Goal: Task Accomplishment & Management: Use online tool/utility

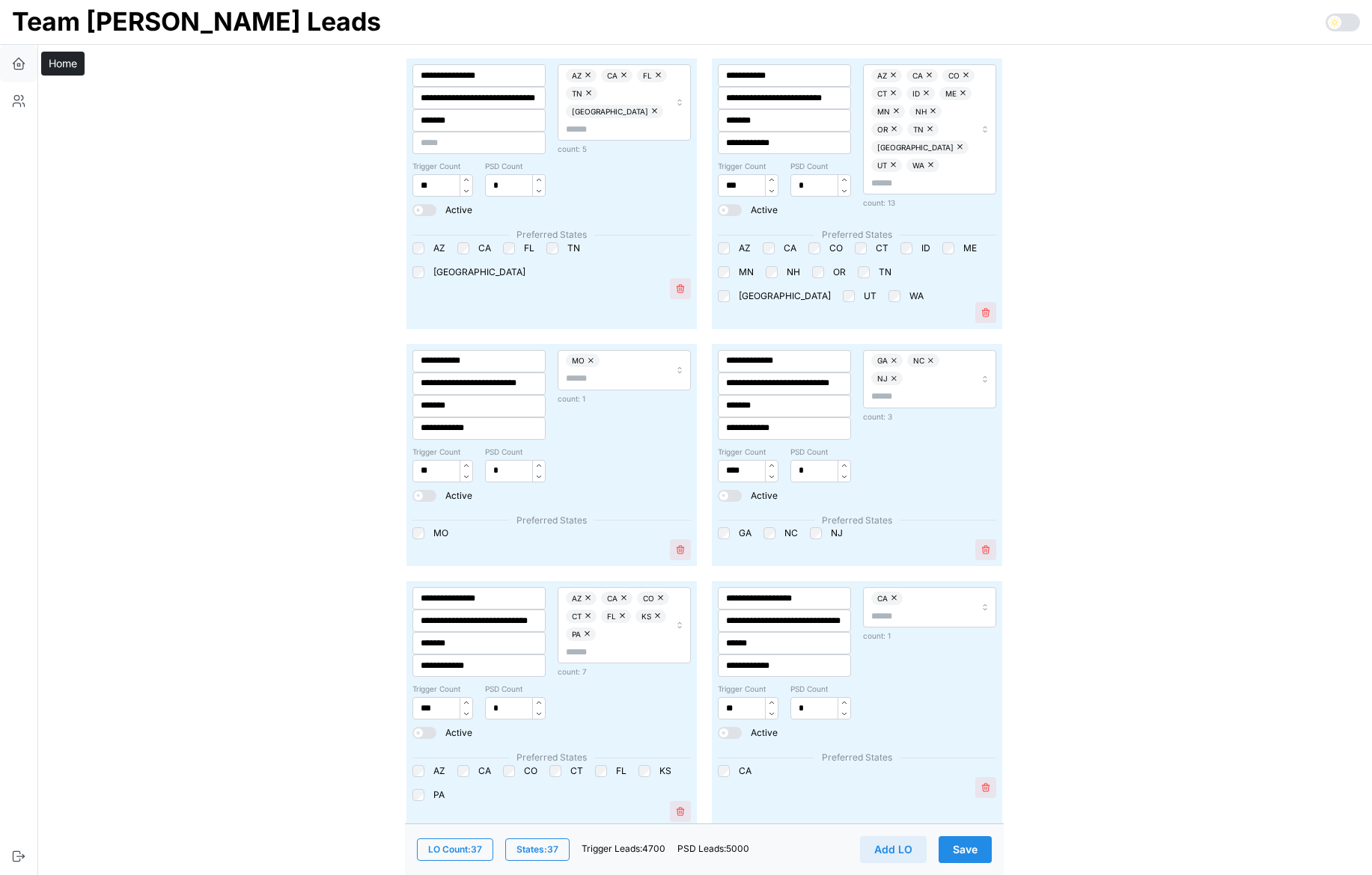
click at [14, 55] on button "button" at bounding box center [19, 64] width 37 height 37
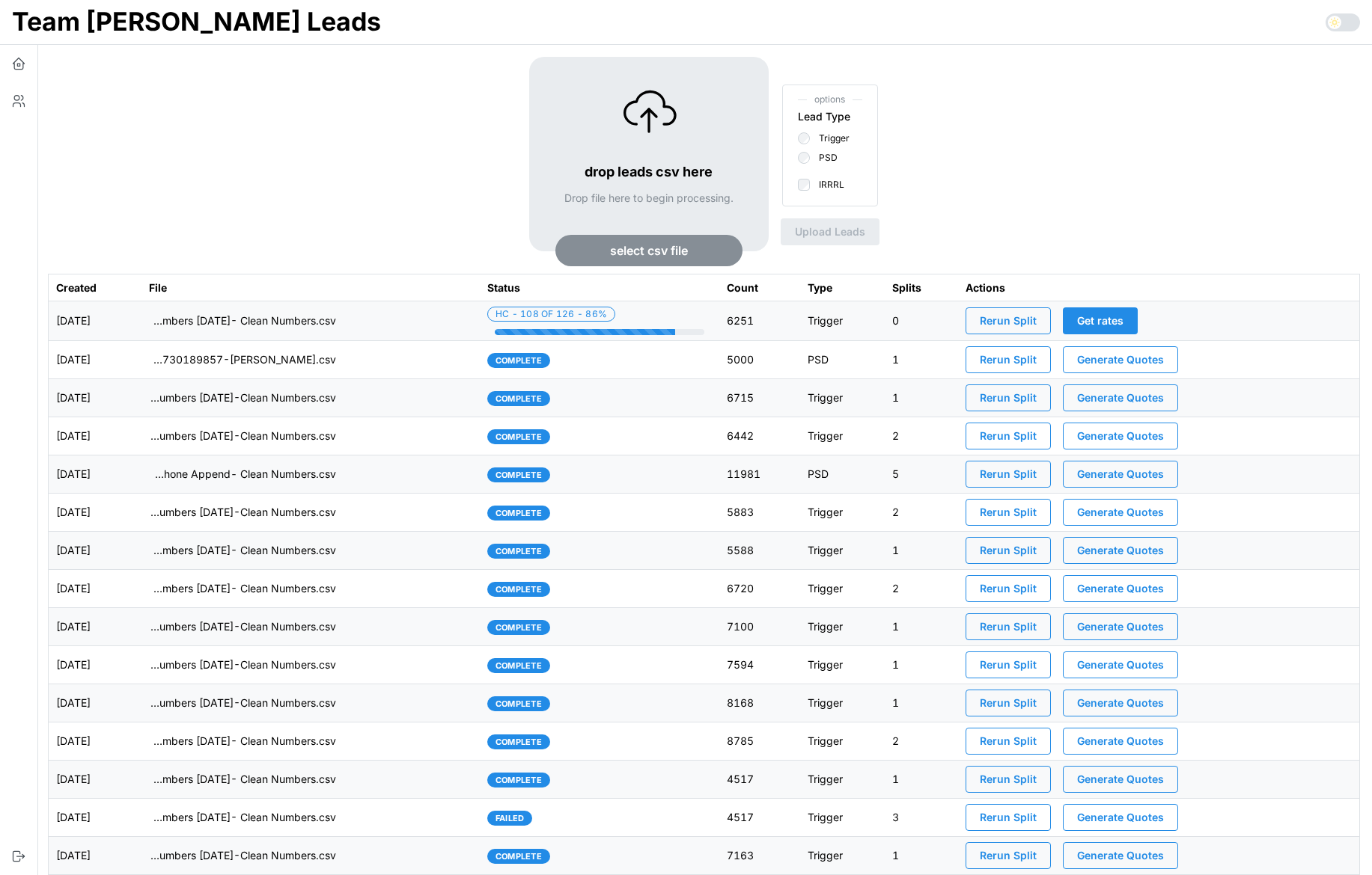
click at [417, 367] on td "imports/[PERSON_NAME]/1755730189857-[PERSON_NAME].csv" at bounding box center [311, 360] width 338 height 38
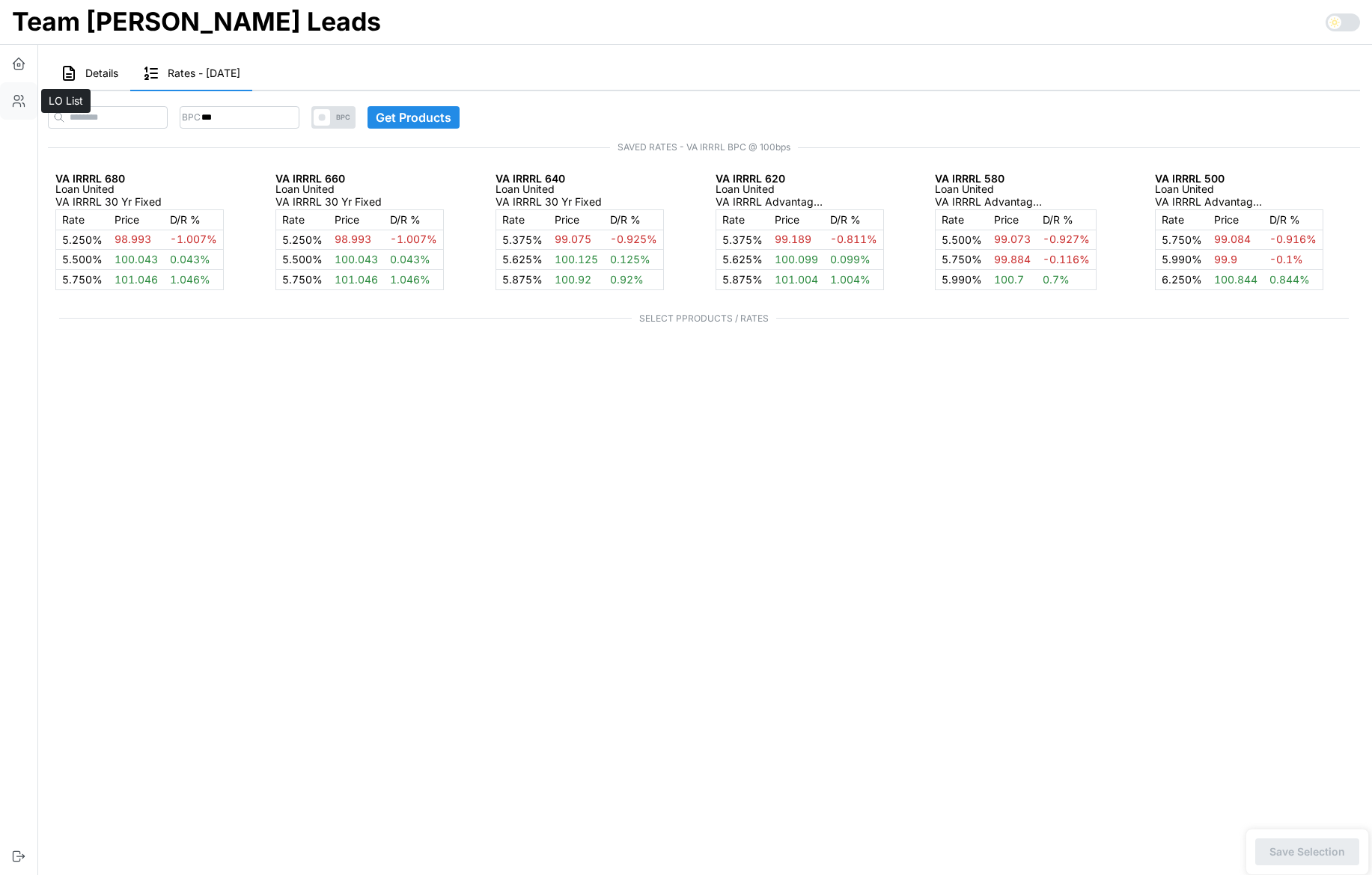
click at [21, 96] on icon "button" at bounding box center [18, 101] width 15 height 15
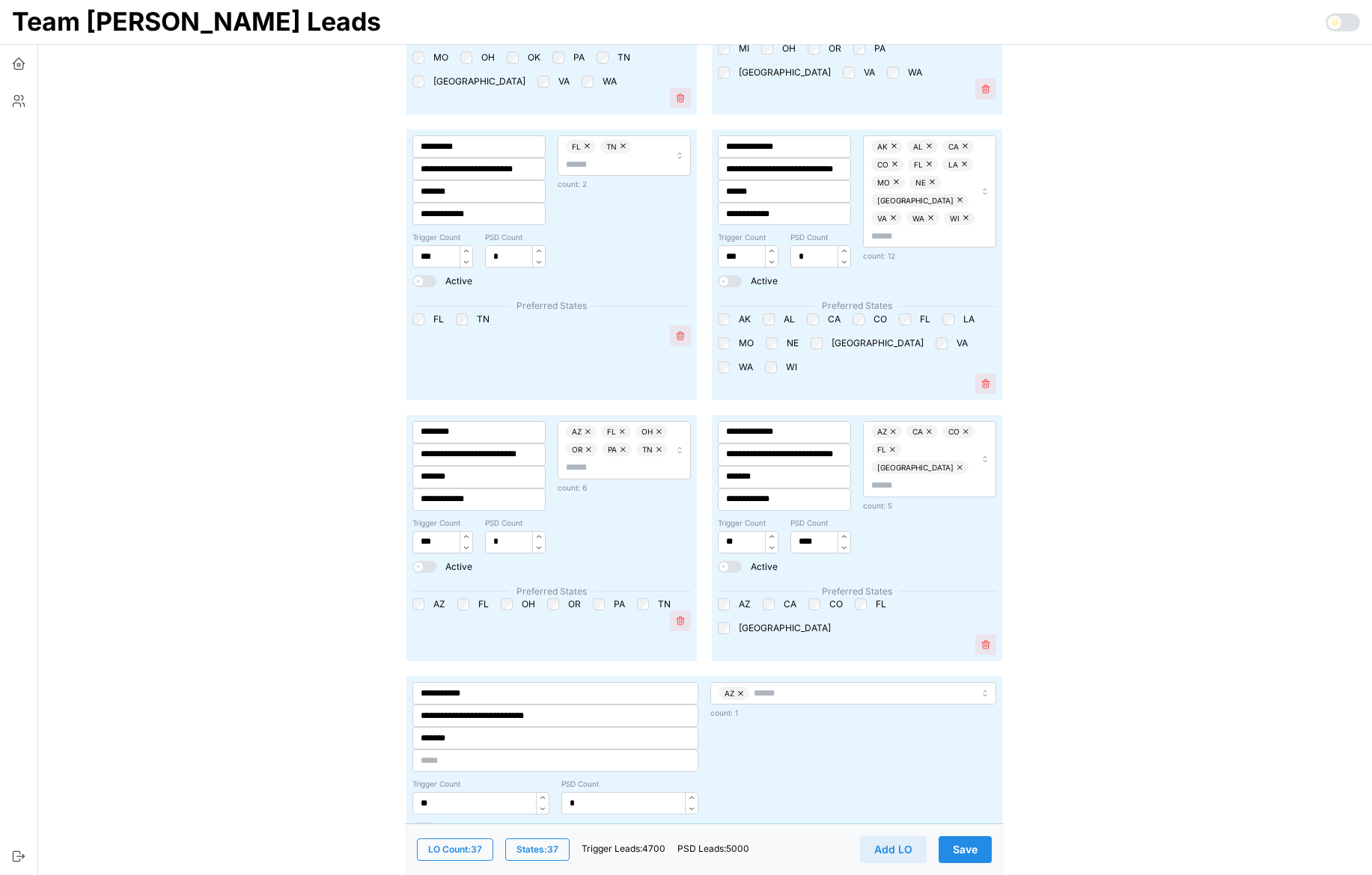
scroll to position [4357, 0]
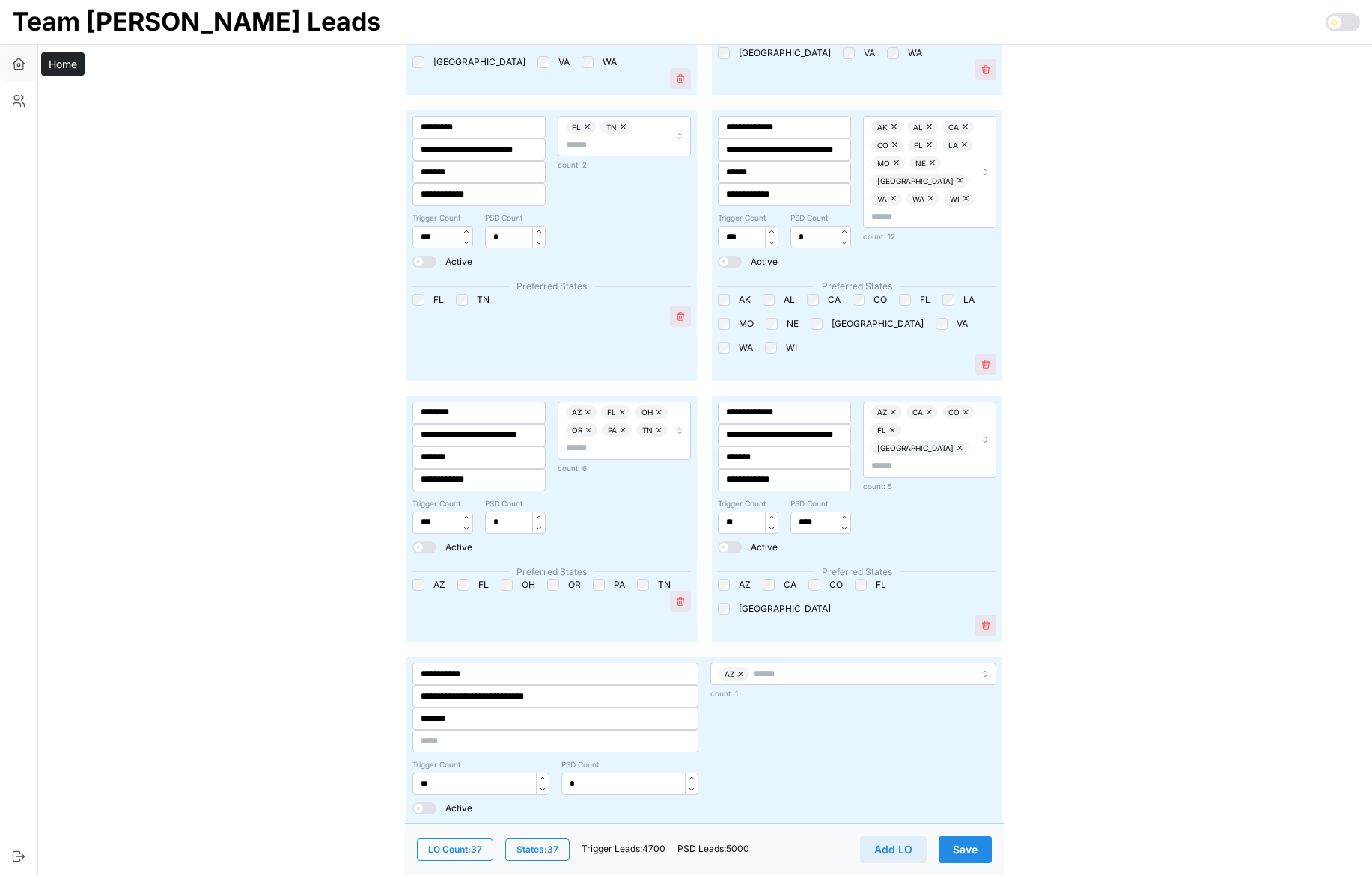
click at [10, 62] on button "button" at bounding box center [19, 64] width 37 height 37
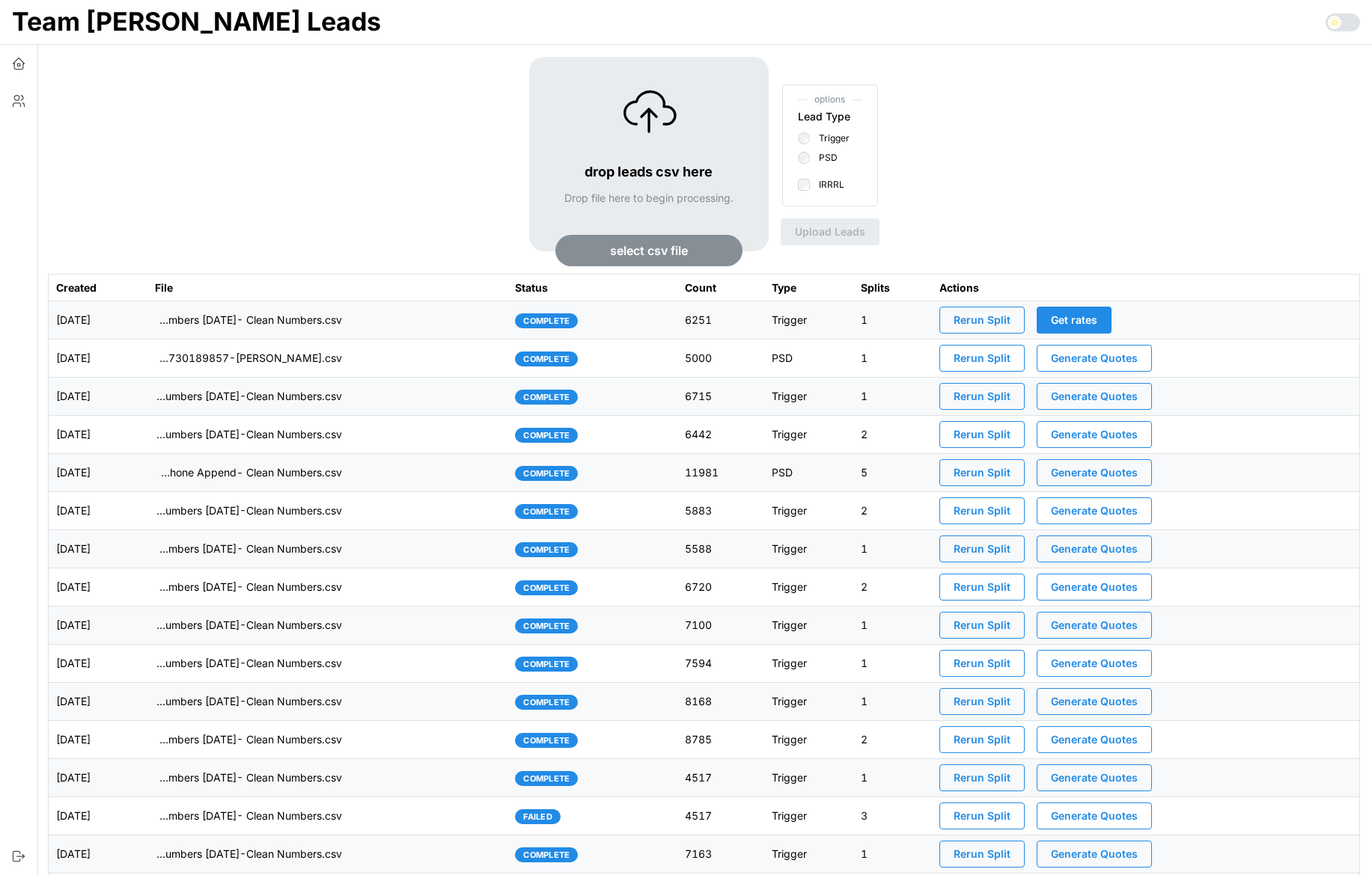
click at [291, 189] on div "drop leads csv here Drop file here to begin processing. select csv file options…" at bounding box center [703, 165] width 1311 height 217
